Goal: Task Accomplishment & Management: Manage account settings

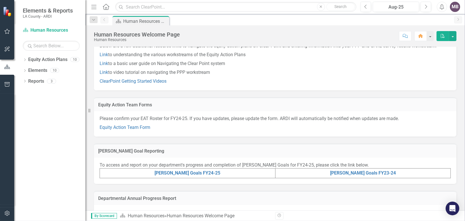
scroll to position [57, 0]
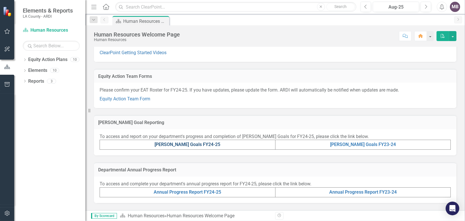
click at [200, 145] on link "[PERSON_NAME] Goals FY24-25" at bounding box center [188, 144] width 66 height 5
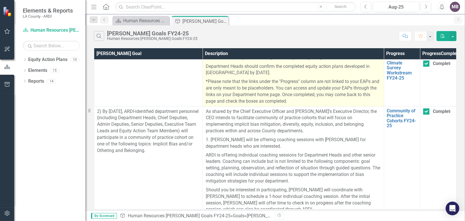
scroll to position [28, 0]
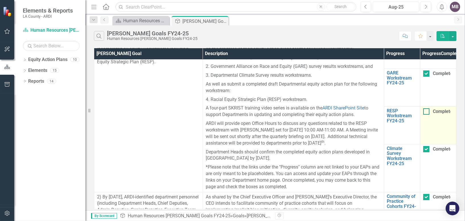
click at [426, 112] on input "Completed" at bounding box center [426, 110] width 4 height 4
checkbox input "true"
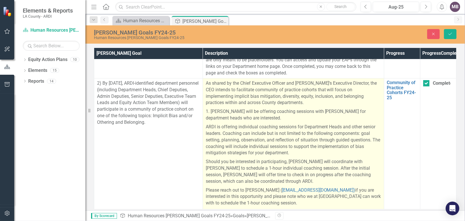
scroll to position [142, 0]
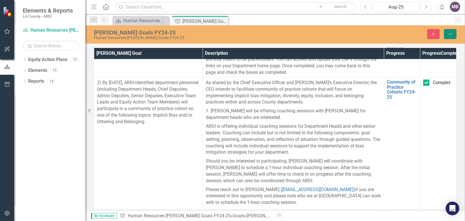
click at [456, 34] on button "Save" at bounding box center [450, 34] width 13 height 10
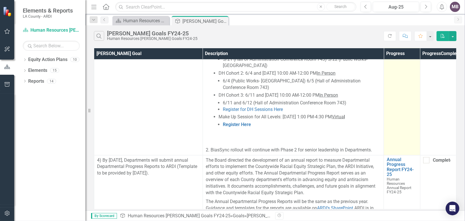
scroll to position [741, 0]
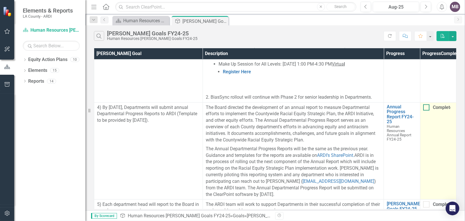
click at [427, 111] on div "Completed" at bounding box center [437, 107] width 27 height 6
click at [427, 108] on input "Completed" at bounding box center [426, 106] width 4 height 4
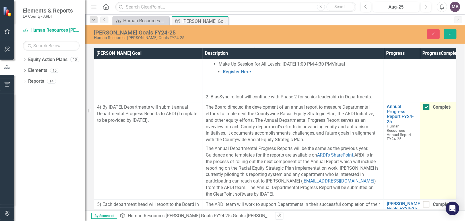
click at [426, 110] on div at bounding box center [427, 107] width 6 height 6
click at [426, 108] on input "Completed" at bounding box center [426, 106] width 4 height 4
checkbox input "false"
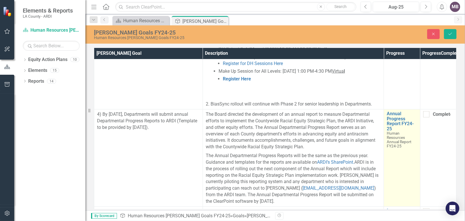
scroll to position [786, 0]
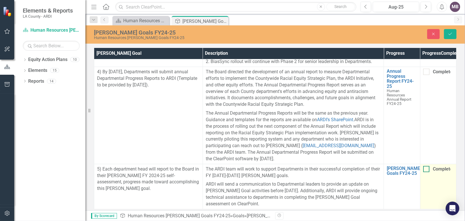
click at [426, 166] on div at bounding box center [427, 169] width 6 height 6
click at [426, 166] on input "Completed" at bounding box center [426, 168] width 4 height 4
checkbox input "true"
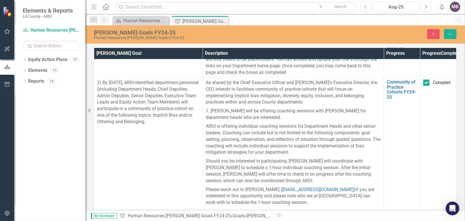
scroll to position [57, 0]
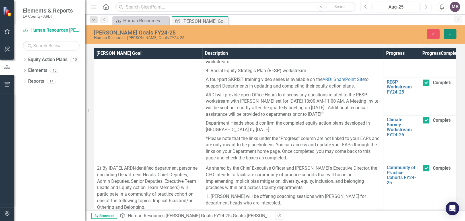
click at [449, 34] on icon "Save" at bounding box center [450, 34] width 5 height 4
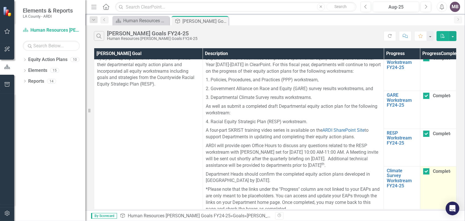
scroll to position [0, 0]
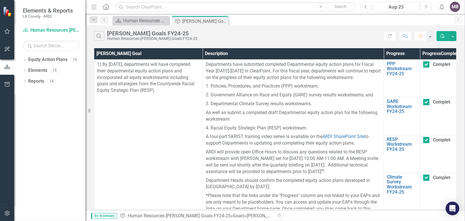
click at [405, 36] on icon "Comment" at bounding box center [405, 36] width 5 height 4
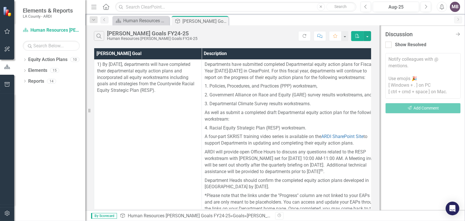
click at [391, 60] on textarea at bounding box center [423, 76] width 75 height 46
paste textarea "I have reviewed our departmental equity action plans and will work with ARDI to…"
type textarea "I have reviewed our departmental equity action plans and will work with ARDI to…"
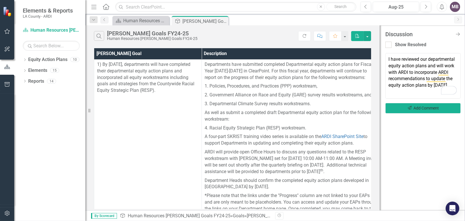
click at [406, 110] on button "Send Add Comment" at bounding box center [423, 108] width 75 height 11
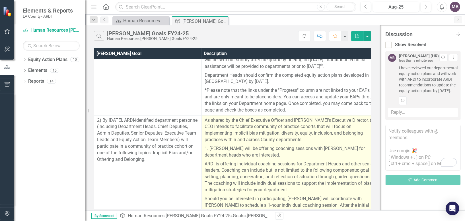
scroll to position [114, 0]
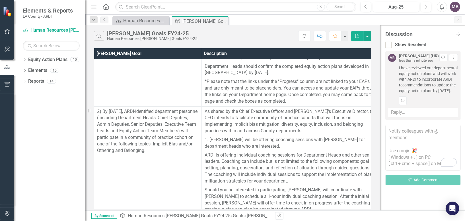
click at [408, 138] on textarea "To enrich screen reader interactions, please activate Accessibility in Grammarl…" at bounding box center [423, 148] width 75 height 46
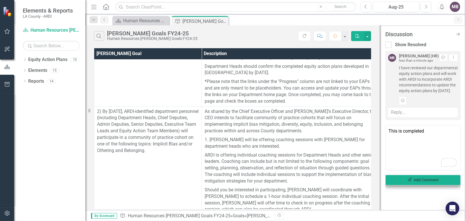
type textarea "This is completed"
click at [419, 185] on button "Send Add Comment" at bounding box center [423, 180] width 75 height 11
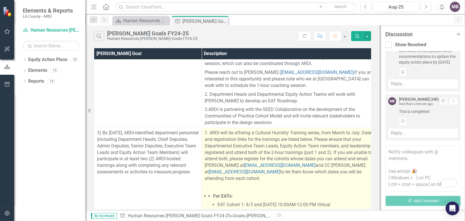
scroll to position [285, 0]
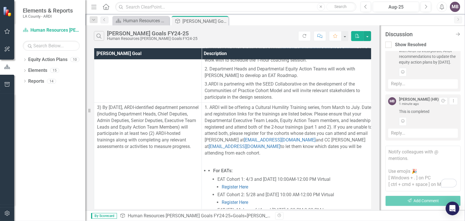
click at [406, 158] on textarea "To enrich screen reader interactions, please activate Accessibility in Grammarl…" at bounding box center [423, 169] width 75 height 46
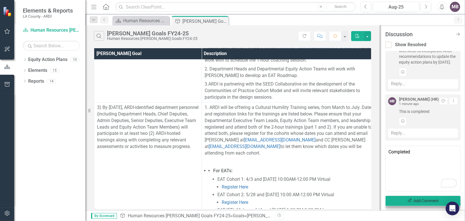
type textarea "Completed"
click at [434, 199] on button "Send Add Comment" at bounding box center [423, 200] width 75 height 11
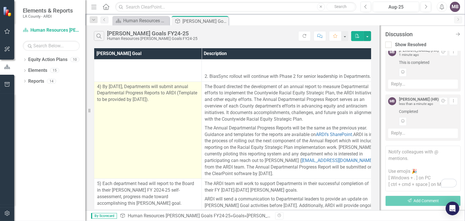
scroll to position [769, 0]
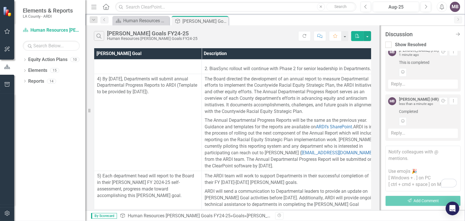
click at [419, 136] on div "Reply..." at bounding box center [424, 132] width 70 height 9
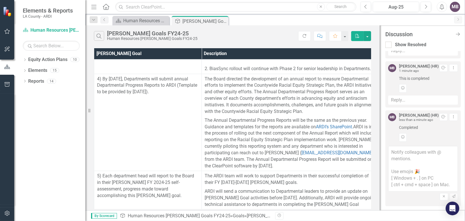
scroll to position [72, 0]
click at [401, 151] on textarea at bounding box center [424, 169] width 70 height 46
paste textarea "I have reviewed my departmental annual progress report and will submit the fina…"
type textarea "I have reviewed my departmental annual progress report and will submit the fina…"
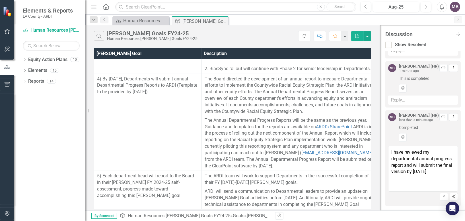
click at [452, 195] on icon "Send" at bounding box center [454, 196] width 4 height 3
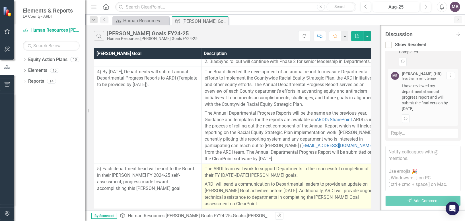
scroll to position [786, 0]
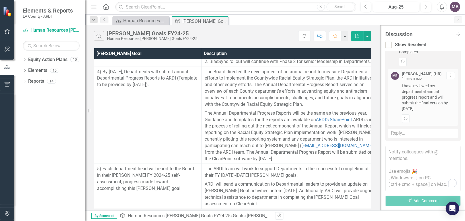
click at [390, 152] on textarea "To enrich screen reader interactions, please activate Accessibility in Grammarl…" at bounding box center [423, 169] width 75 height 46
click at [398, 159] on textarea "To enrich screen reader interactions, please activate Accessibility in Grammarl…" at bounding box center [423, 169] width 75 height 46
paste textarea "I will complete the self-attestation form using ClearPoint"
type textarea "I will complete the self-attestation form using ClearPoint"
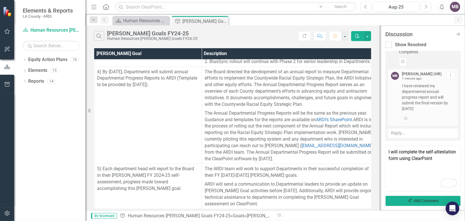
click at [401, 201] on button "Send Add Comment" at bounding box center [423, 200] width 75 height 11
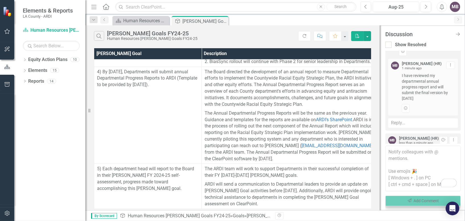
scroll to position [208, 0]
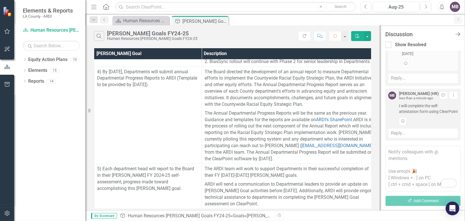
click at [458, 33] on icon "Close Discussion Bar" at bounding box center [458, 33] width 7 height 5
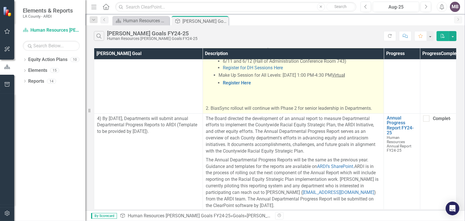
scroll to position [758, 0]
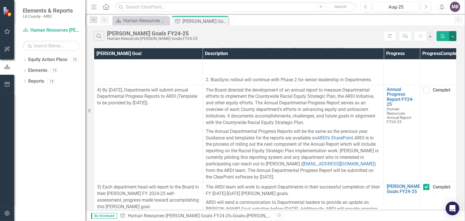
click at [451, 38] on button "button" at bounding box center [452, 36] width 7 height 10
click at [408, 38] on icon "Comment" at bounding box center [405, 36] width 5 height 4
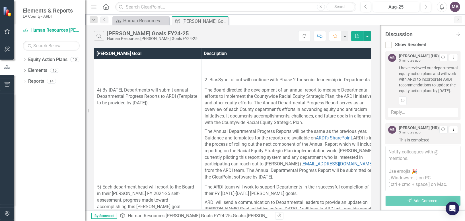
scroll to position [208, 0]
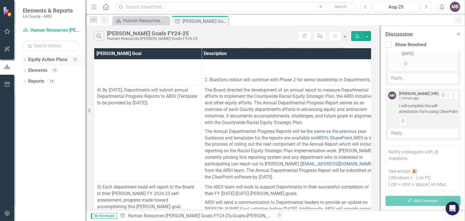
click at [46, 60] on link "Equity Action Plans" at bounding box center [47, 59] width 39 height 7
click at [40, 70] on link "Elements" at bounding box center [37, 70] width 19 height 7
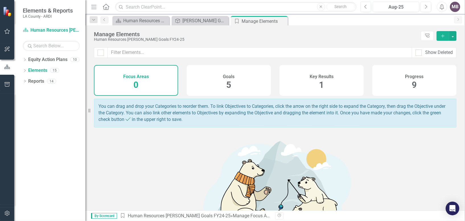
click at [228, 84] on span "5" at bounding box center [229, 85] width 5 height 10
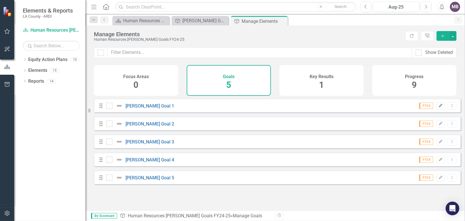
click at [439, 107] on icon "Edit" at bounding box center [441, 105] width 4 height 3
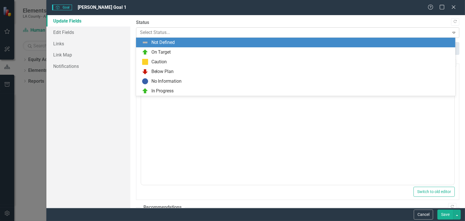
click at [161, 33] on div at bounding box center [293, 33] width 306 height 8
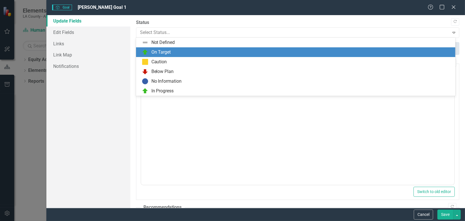
click at [168, 51] on div "On Target" at bounding box center [162, 52] width 20 height 7
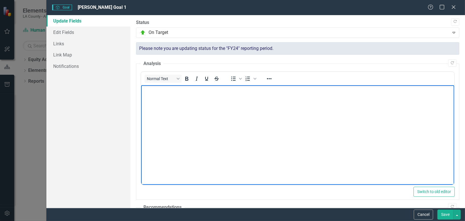
click at [164, 111] on body "Rich Text Area. Press ALT-0 for help." at bounding box center [297, 127] width 313 height 85
click at [160, 101] on body "To enrich screen reader interactions, please activate Accessibility in Grammarl…" at bounding box center [297, 127] width 313 height 85
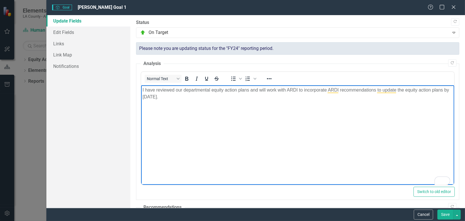
click at [449, 215] on button "Save" at bounding box center [446, 214] width 16 height 10
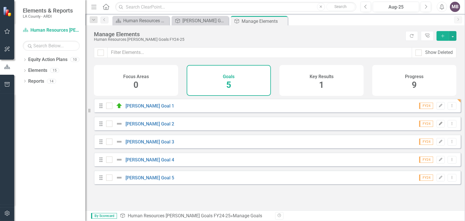
click at [439, 125] on icon "Edit" at bounding box center [441, 123] width 4 height 3
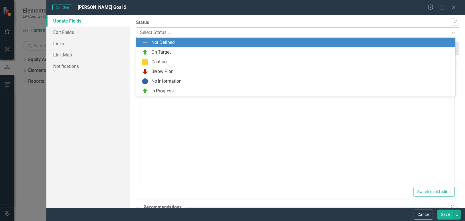
click at [183, 36] on div at bounding box center [293, 33] width 306 height 8
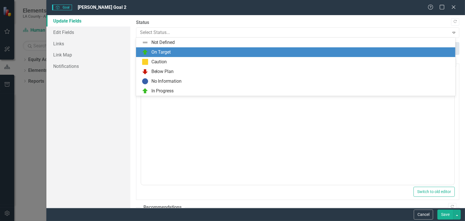
click at [179, 50] on div "On Target" at bounding box center [297, 52] width 310 height 7
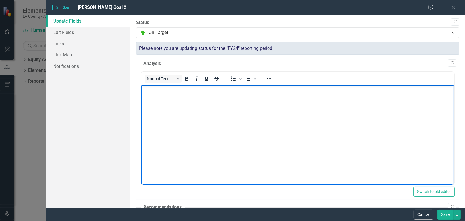
click at [163, 103] on body "Rich Text Area. Press ALT-0 for help." at bounding box center [297, 127] width 313 height 85
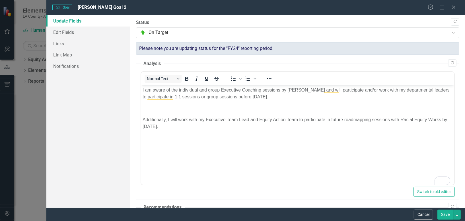
click at [446, 210] on button "Save" at bounding box center [446, 214] width 16 height 10
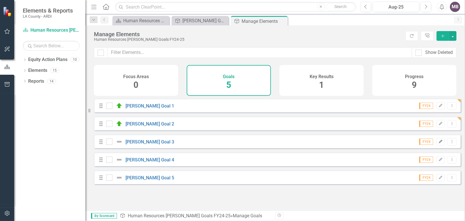
click at [440, 143] on icon "button" at bounding box center [441, 141] width 3 height 3
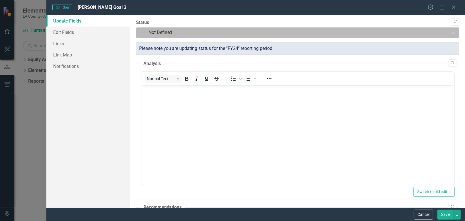
click at [191, 33] on div at bounding box center [293, 33] width 306 height 8
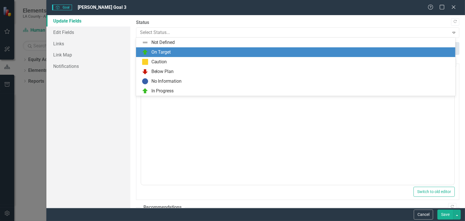
click at [179, 53] on div "On Target" at bounding box center [297, 52] width 310 height 7
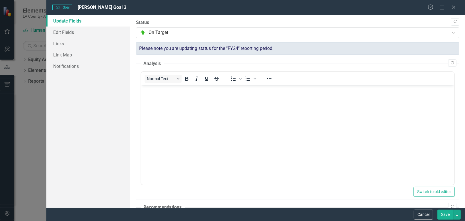
click at [147, 100] on body "Rich Text Area. Press ALT-0 for help." at bounding box center [297, 127] width 313 height 85
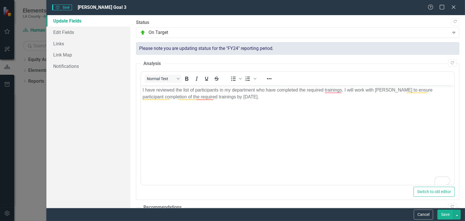
click at [445, 212] on button "Save" at bounding box center [446, 214] width 16 height 10
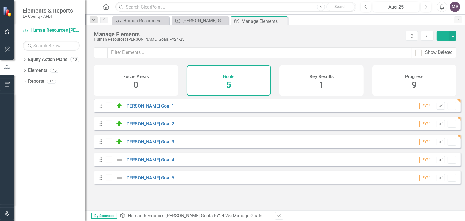
click at [439, 161] on icon "Edit" at bounding box center [441, 159] width 4 height 3
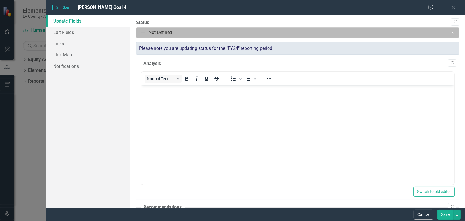
click at [169, 32] on div at bounding box center [293, 33] width 306 height 8
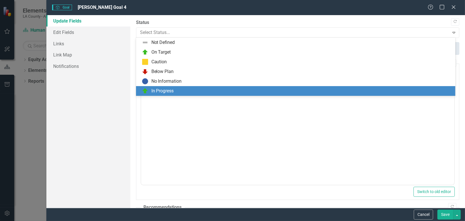
click at [165, 89] on div "In Progress" at bounding box center [163, 91] width 23 height 7
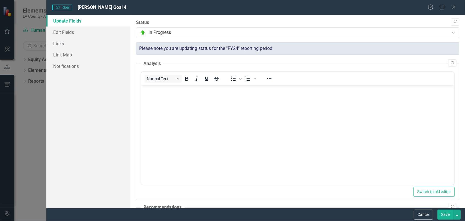
click at [162, 94] on body "Rich Text Area. Press ALT-0 for help." at bounding box center [297, 127] width 313 height 85
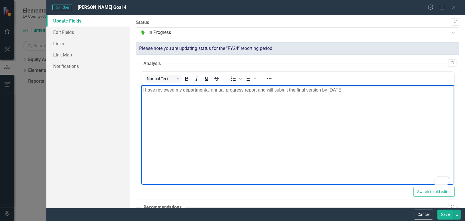
click at [448, 214] on button "Save" at bounding box center [446, 214] width 16 height 10
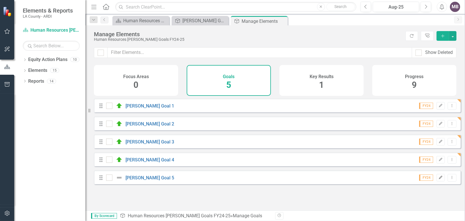
click at [439, 179] on icon "Edit" at bounding box center [441, 177] width 4 height 3
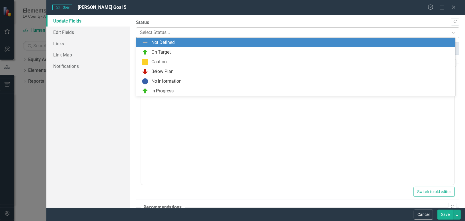
click at [158, 32] on div at bounding box center [293, 33] width 306 height 8
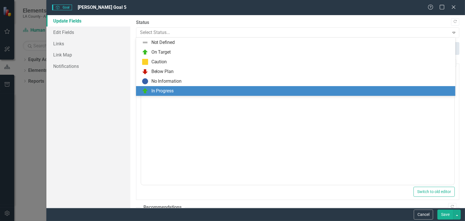
click at [159, 91] on div "In Progress" at bounding box center [163, 91] width 23 height 7
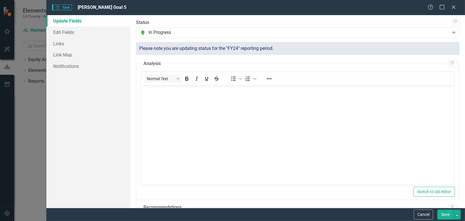
click at [168, 101] on body "Rich Text Area. Press ALT-0 for help." at bounding box center [297, 127] width 313 height 85
